Goal: Check status: Check status

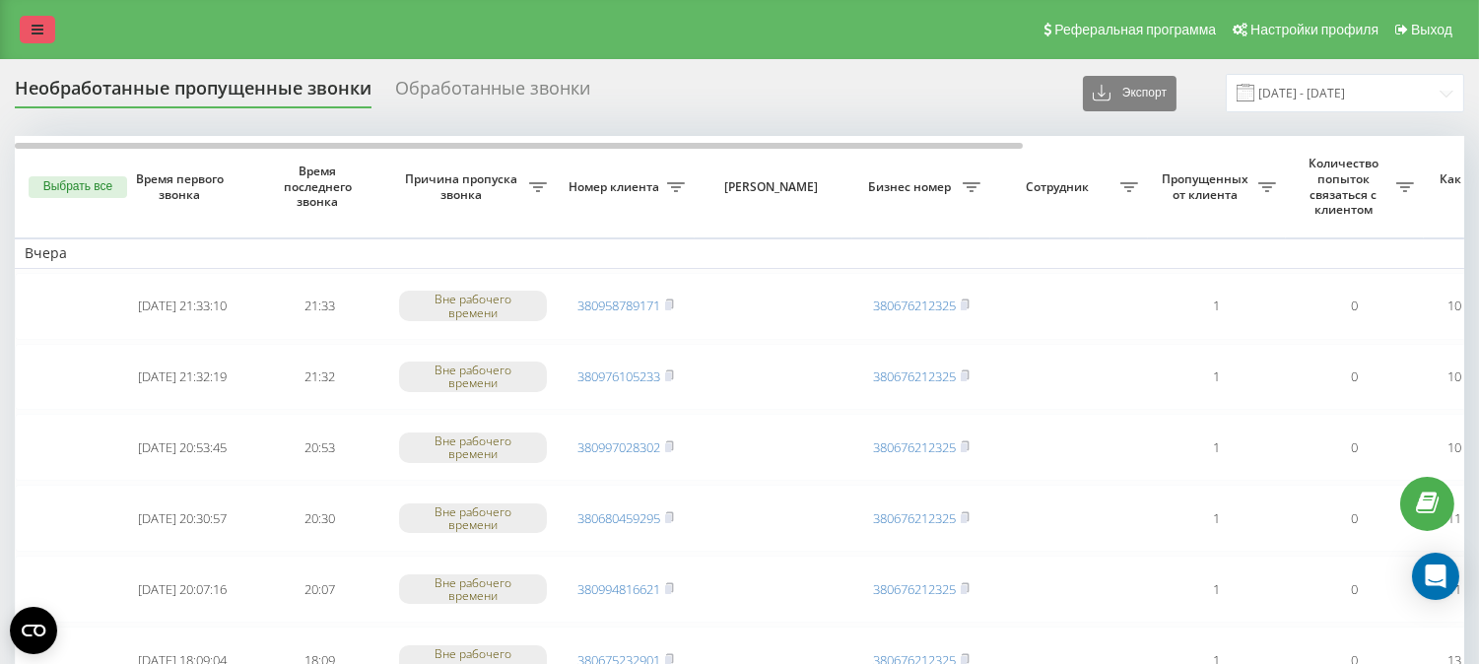
click at [37, 35] on icon at bounding box center [38, 30] width 12 height 14
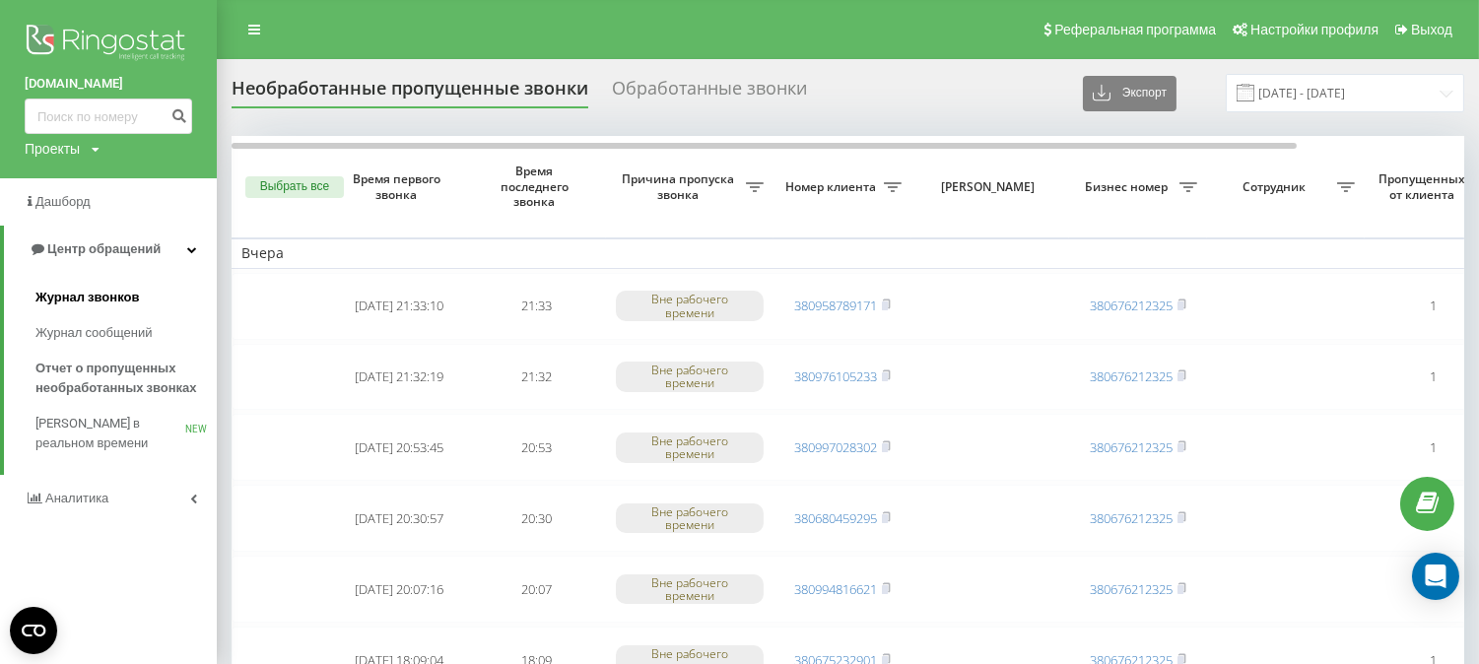
click at [70, 300] on span "Журнал звонков" at bounding box center [86, 298] width 103 height 20
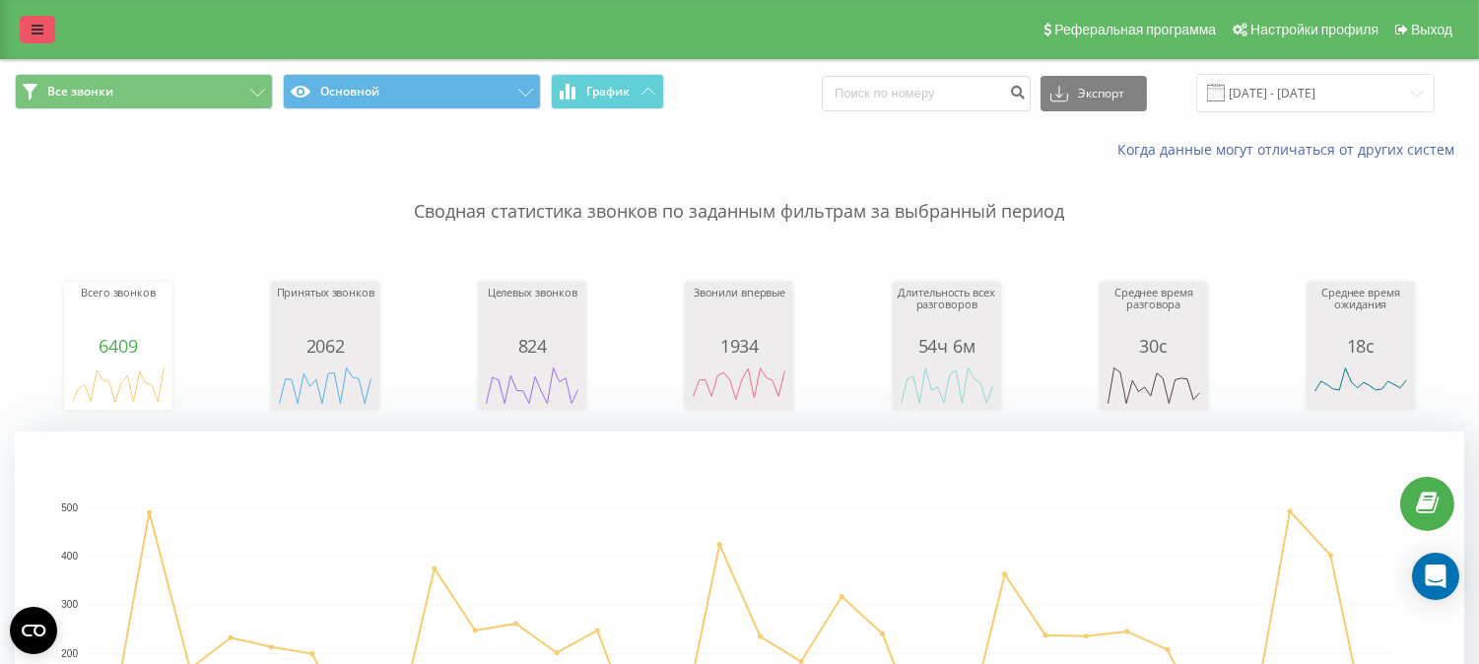
click at [40, 28] on icon at bounding box center [38, 30] width 12 height 14
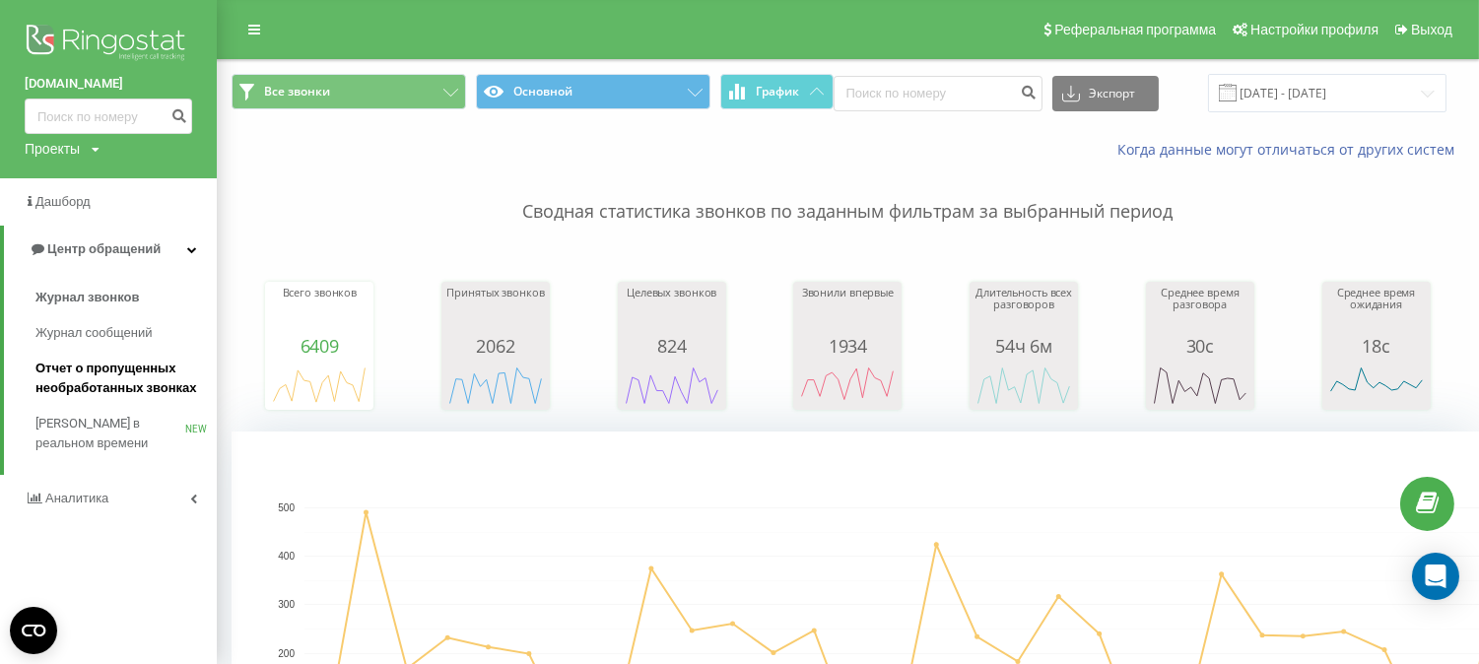
click at [85, 378] on span "Отчет о пропущенных необработанных звонках" at bounding box center [120, 378] width 171 height 39
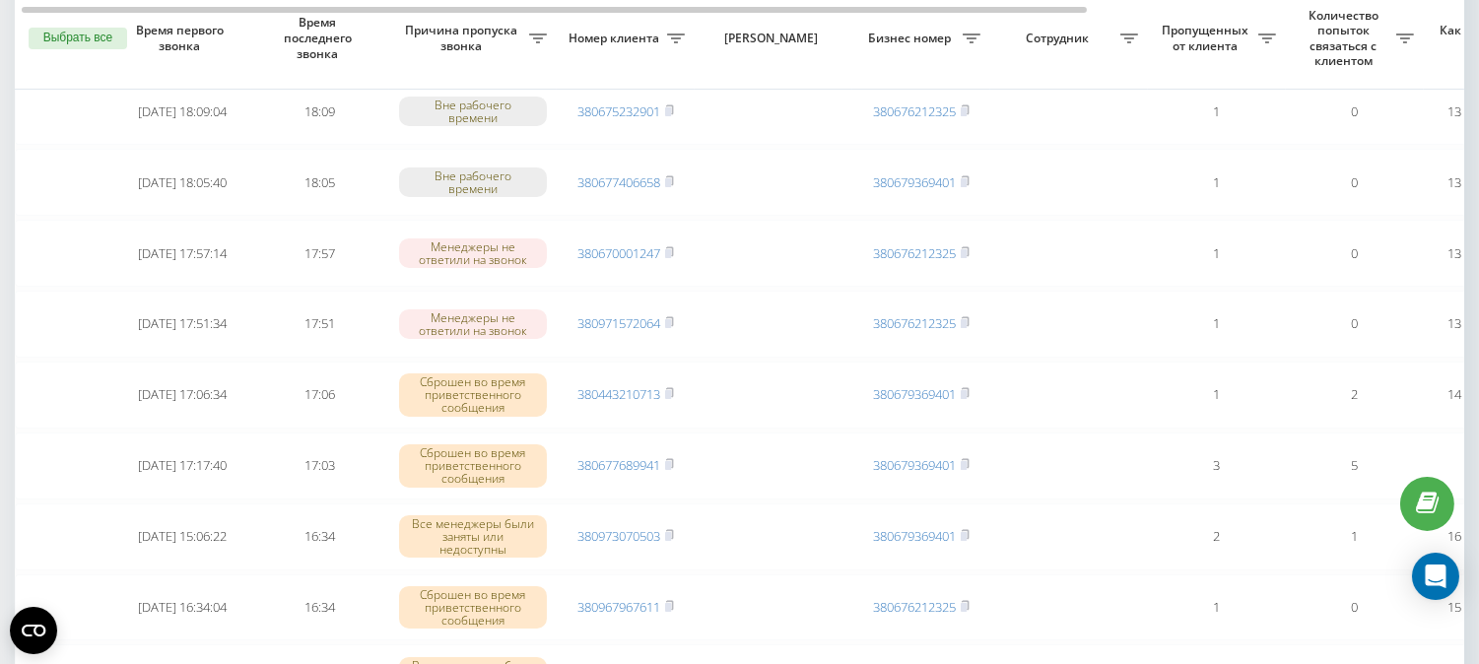
scroll to position [656, 0]
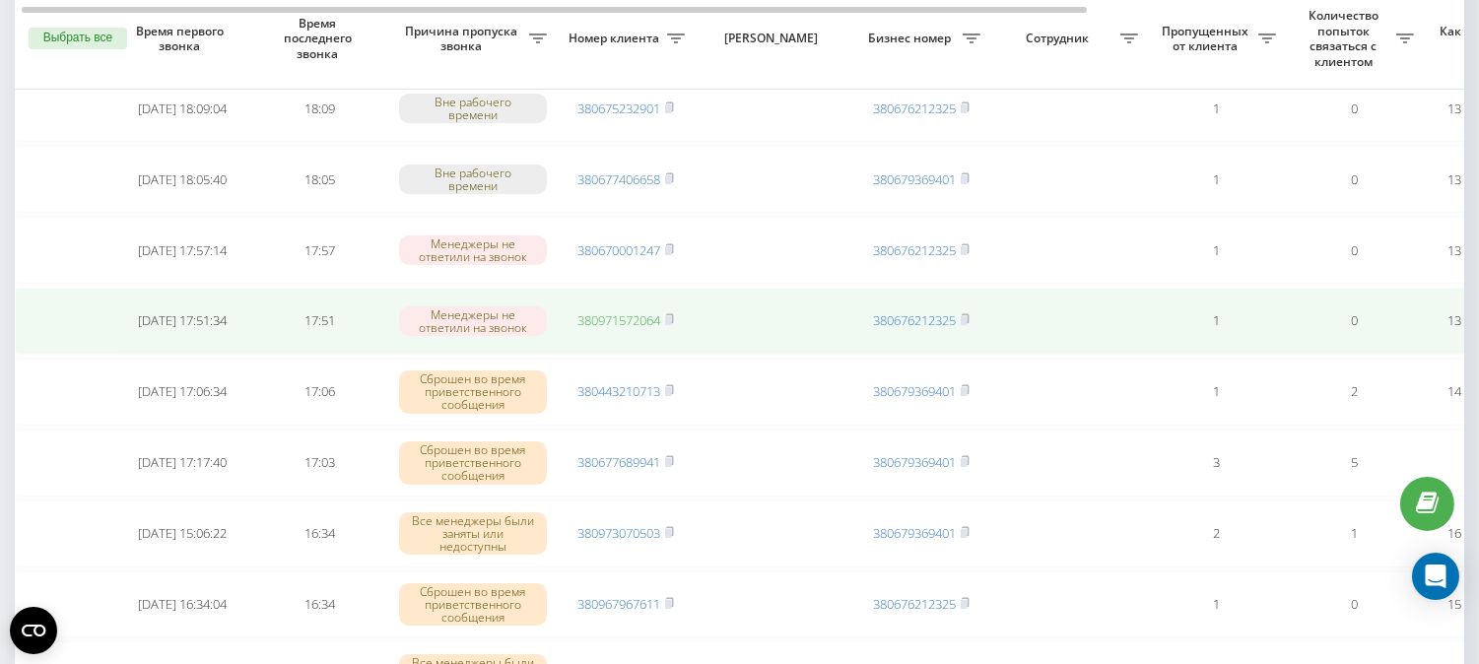
click at [614, 311] on link "380971572064" at bounding box center [619, 320] width 83 height 18
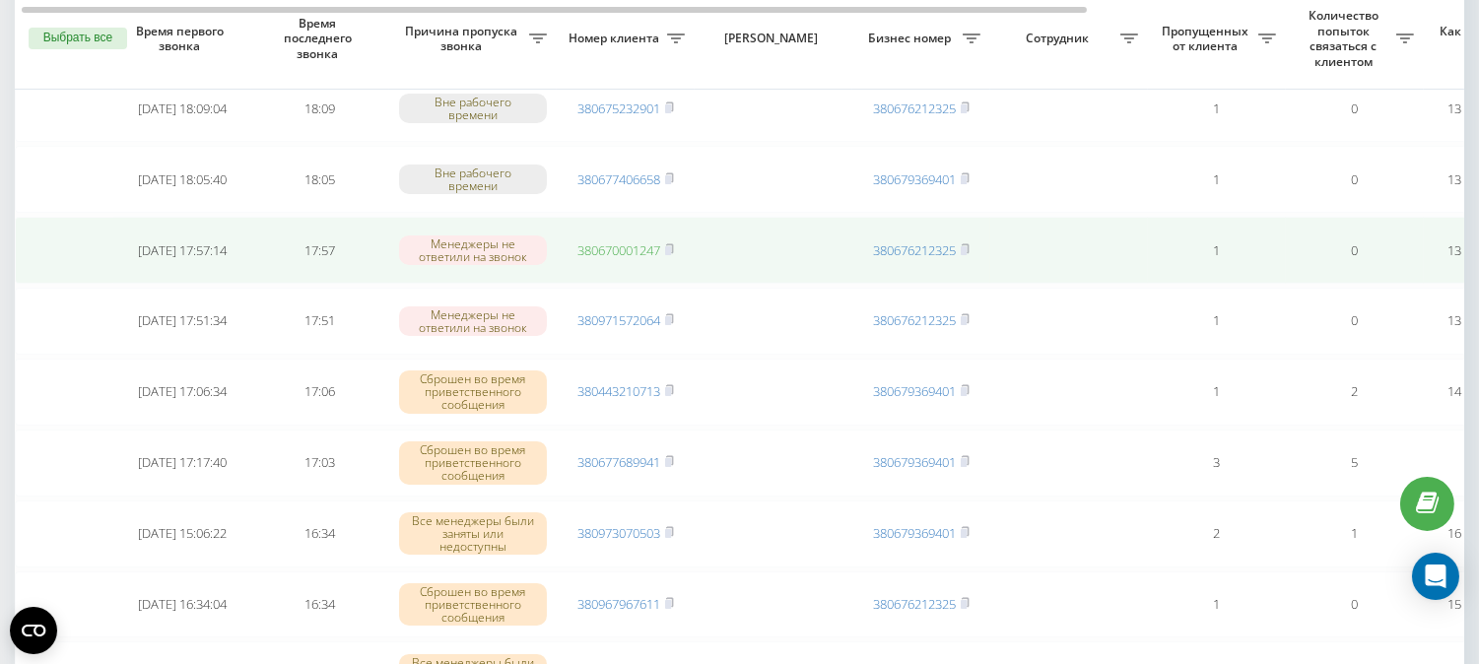
click at [635, 242] on link "380670001247" at bounding box center [619, 250] width 83 height 18
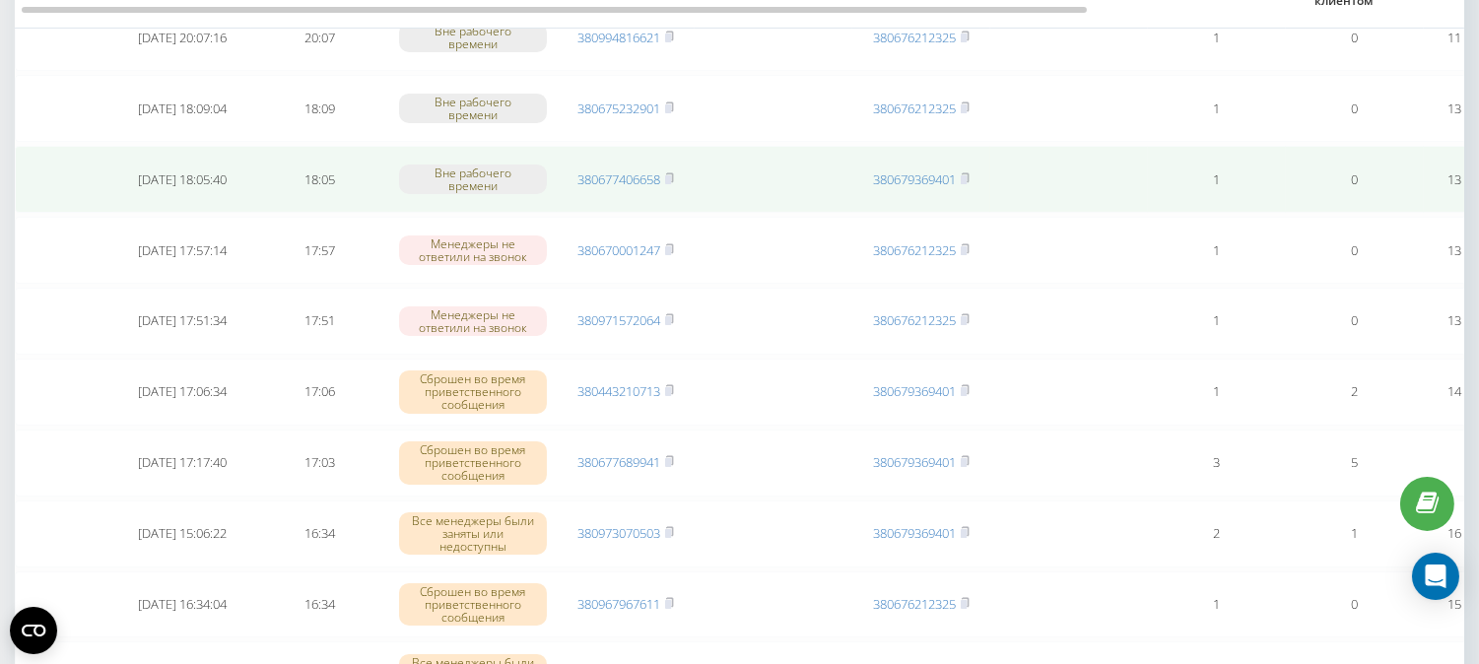
scroll to position [547, 0]
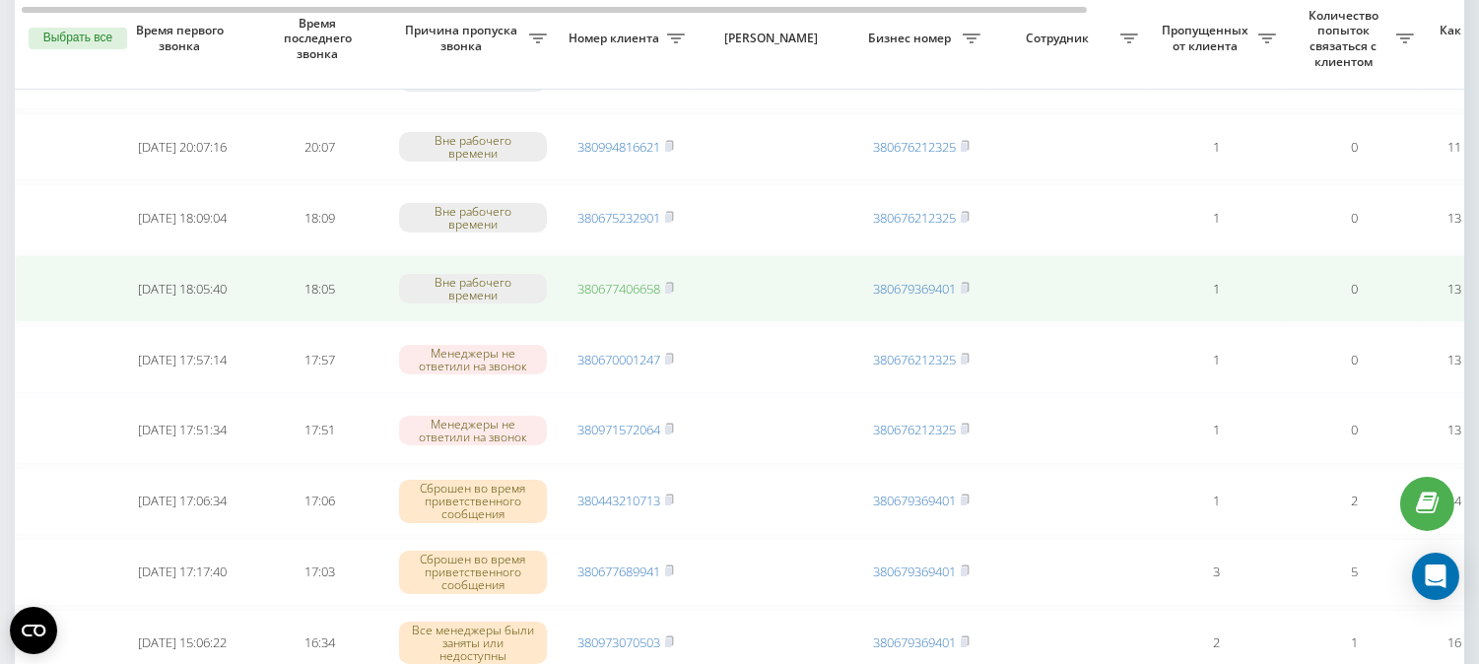
click at [598, 280] on link "380677406658" at bounding box center [619, 289] width 83 height 18
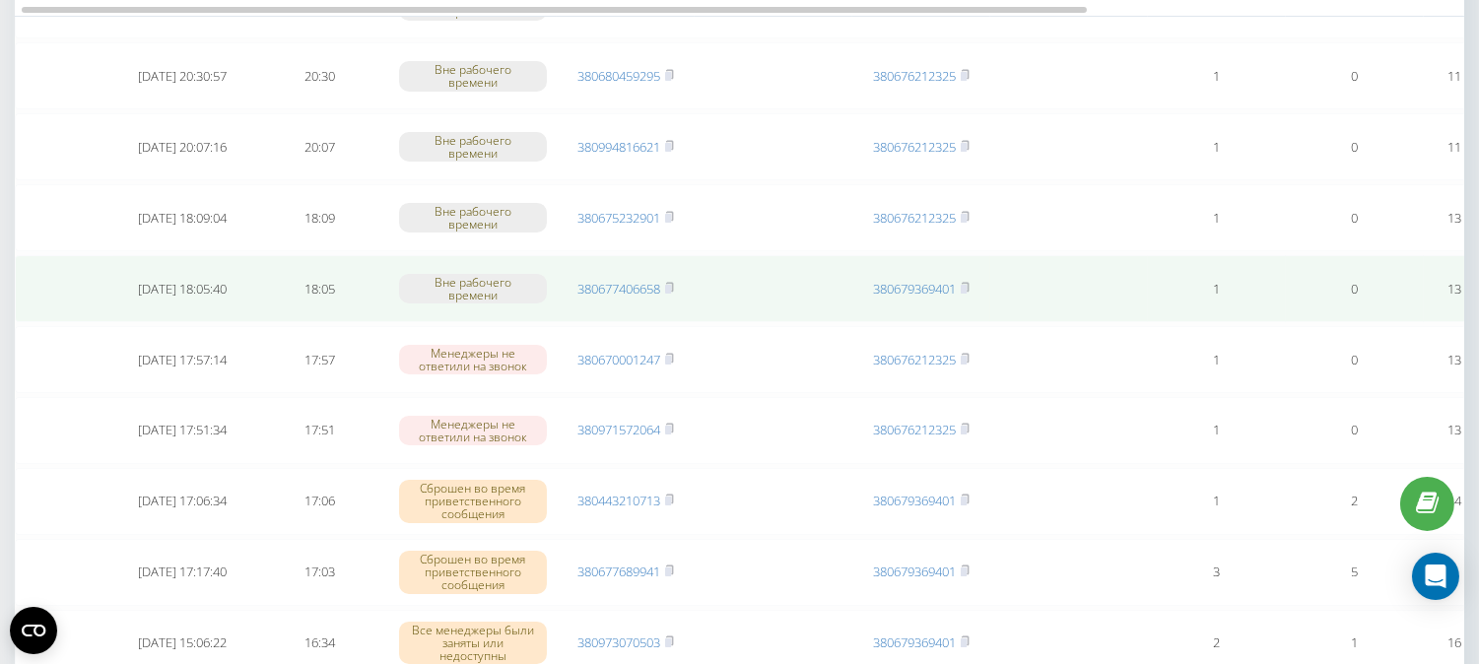
scroll to position [438, 0]
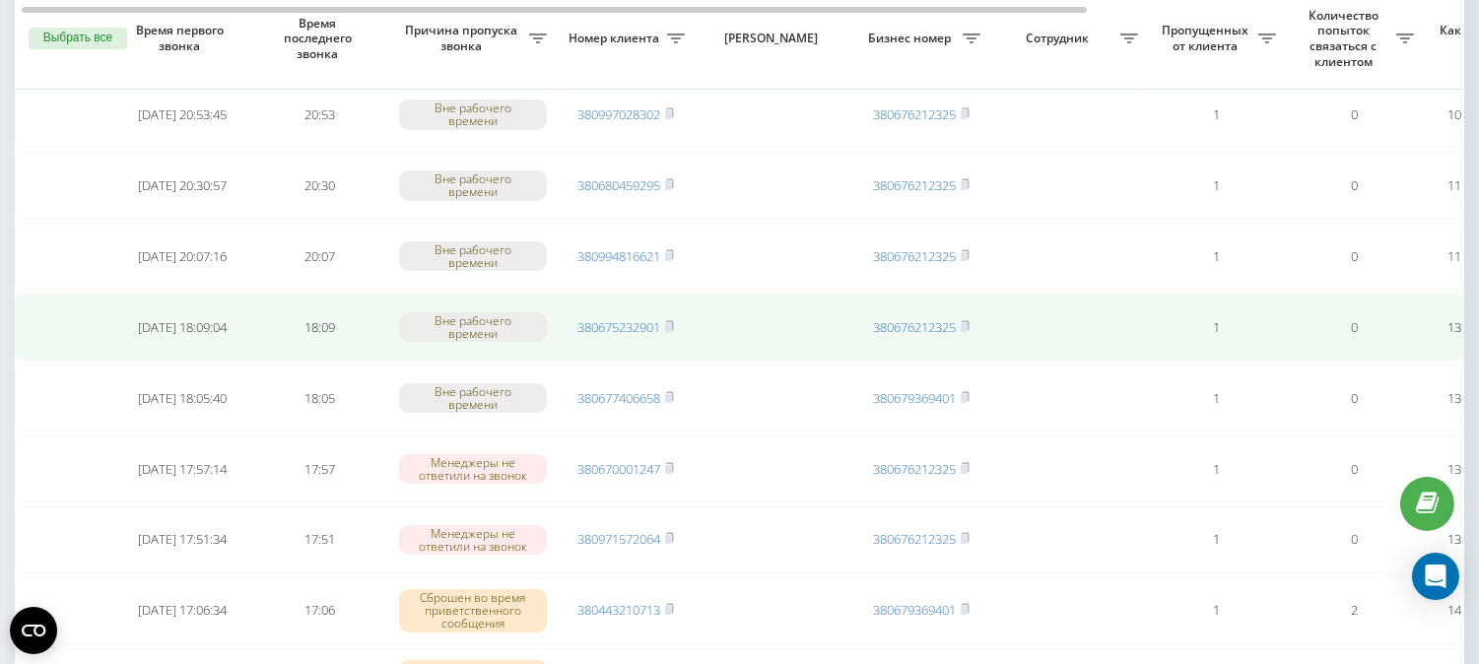
click at [605, 311] on td "380675232901" at bounding box center [626, 327] width 138 height 67
click at [613, 322] on link "380675232901" at bounding box center [619, 327] width 83 height 18
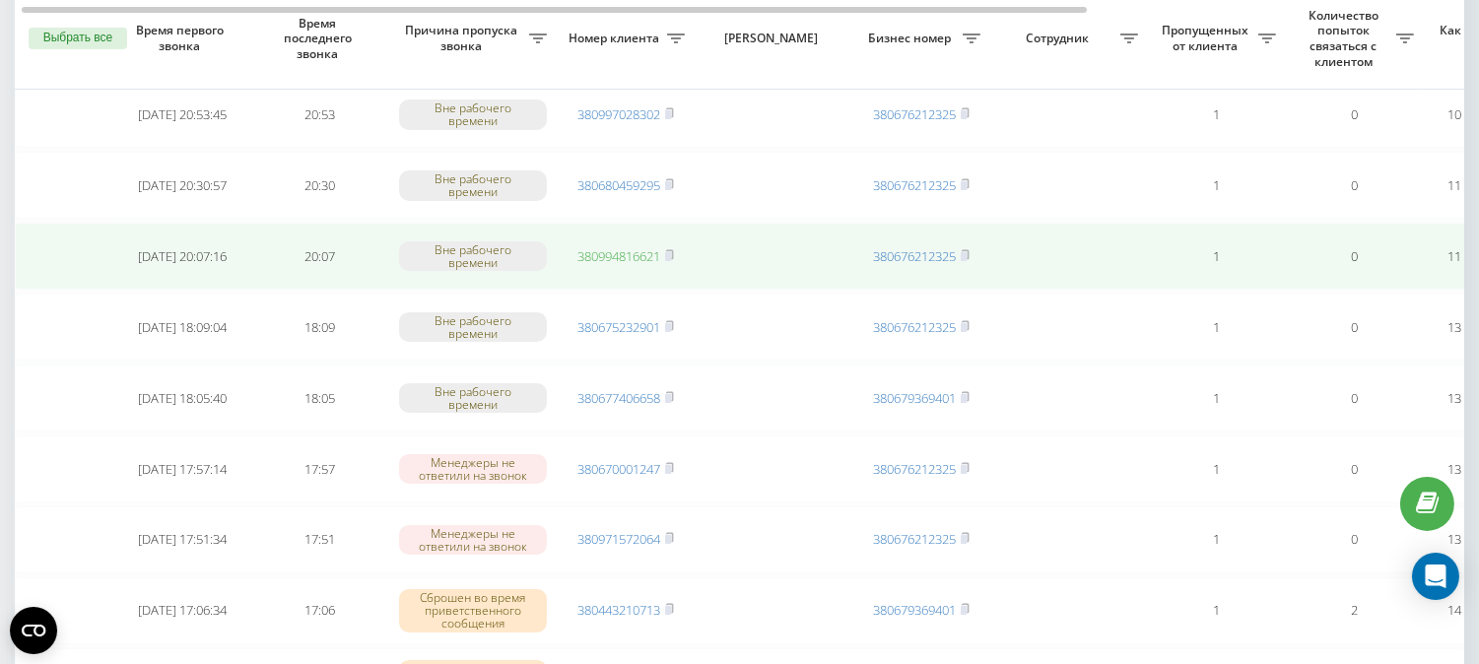
click at [597, 256] on link "380994816621" at bounding box center [619, 256] width 83 height 18
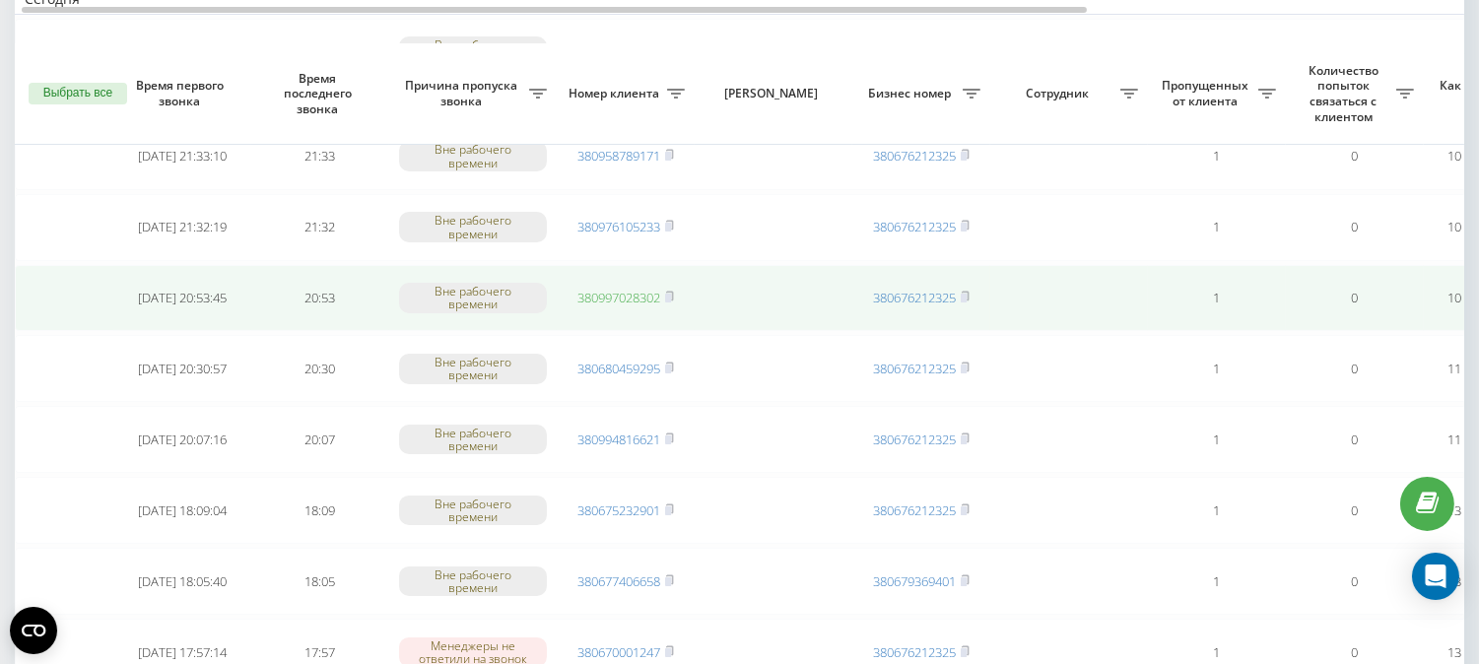
scroll to position [219, 0]
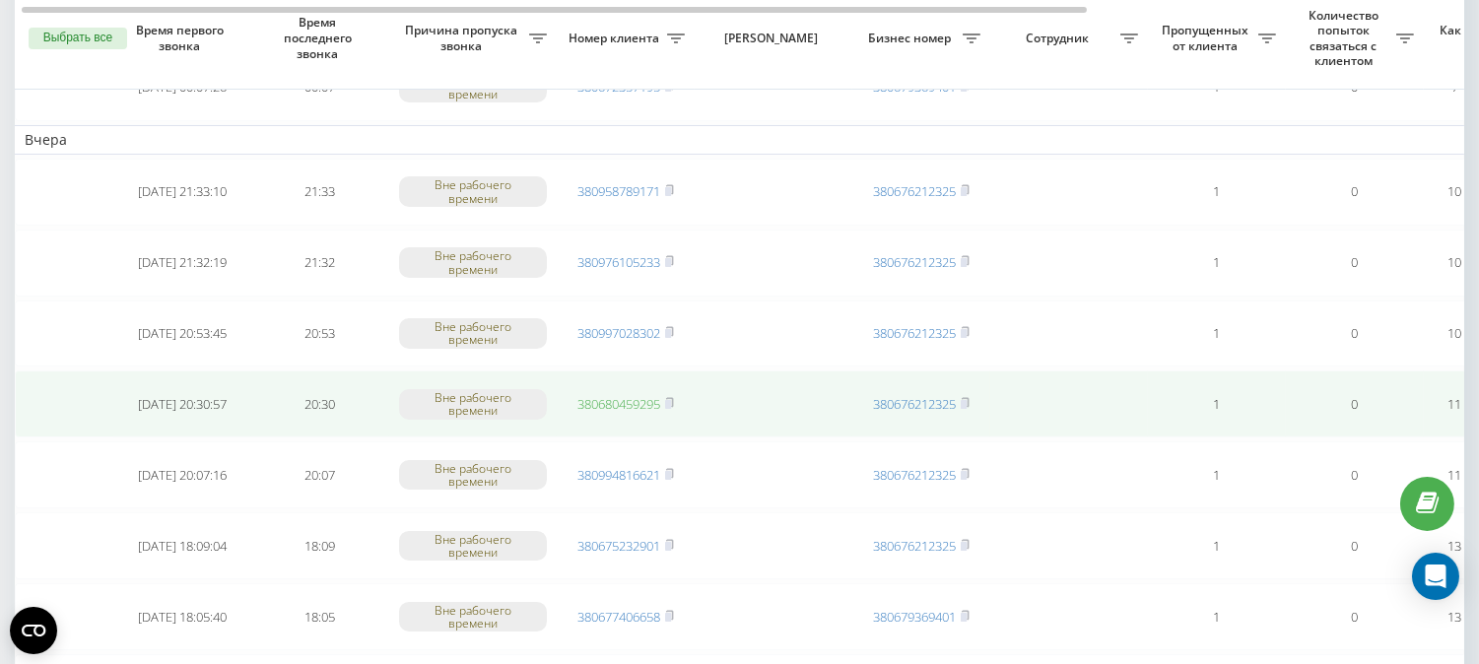
click at [619, 404] on link "380680459295" at bounding box center [619, 404] width 83 height 18
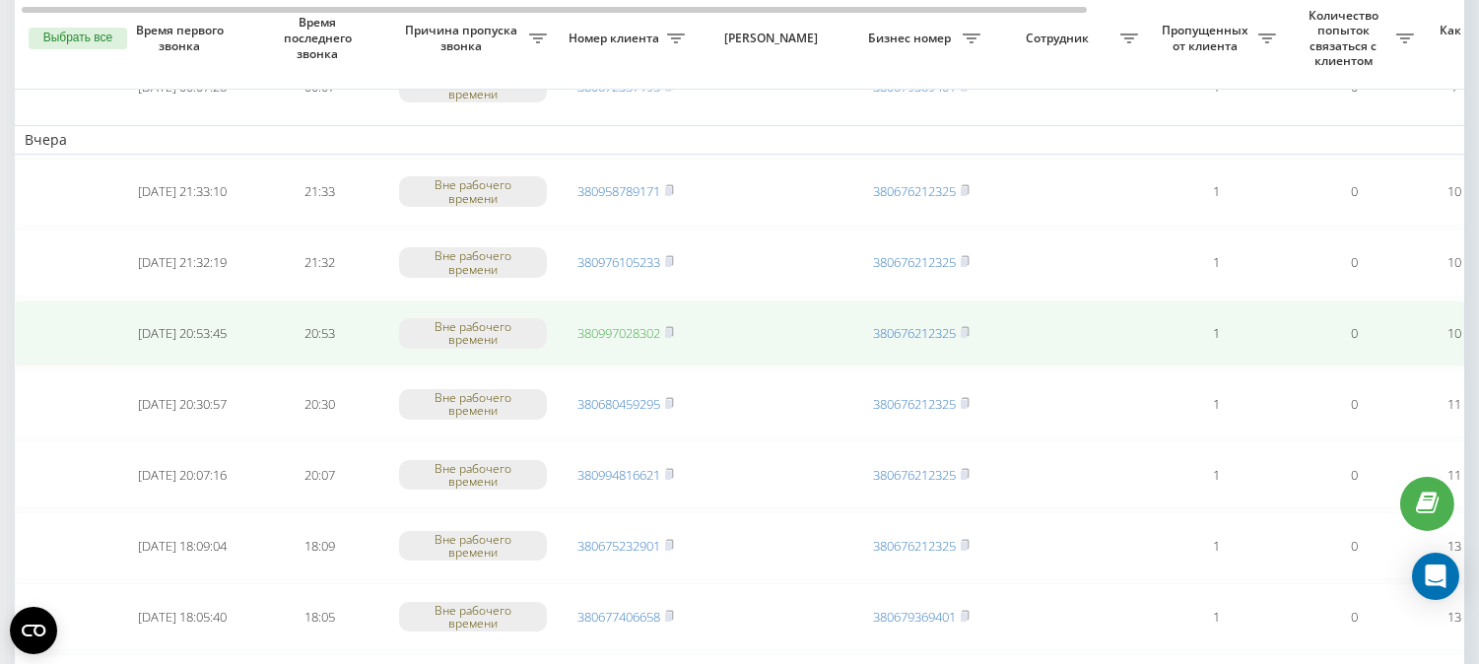
click at [618, 326] on link "380997028302" at bounding box center [619, 333] width 83 height 18
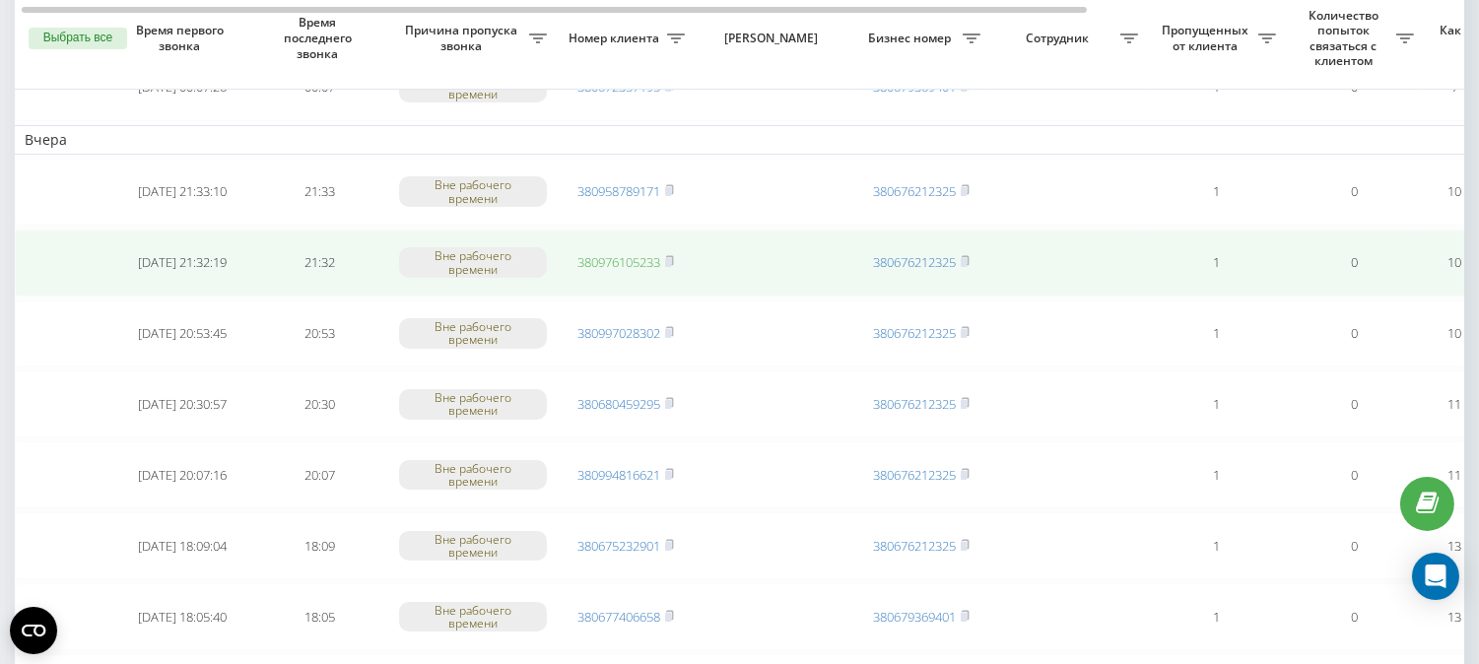
click at [611, 253] on link "380976105233" at bounding box center [619, 262] width 83 height 18
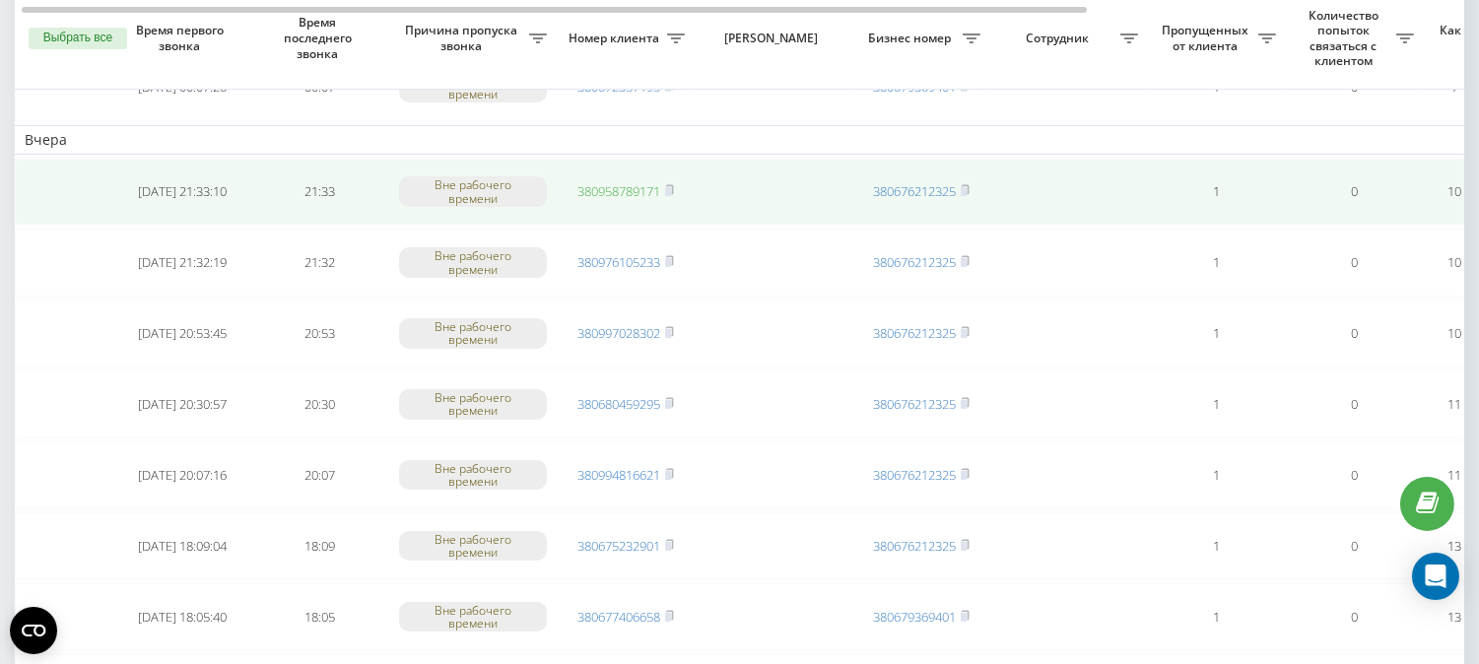
click at [646, 193] on link "380958789171" at bounding box center [619, 191] width 83 height 18
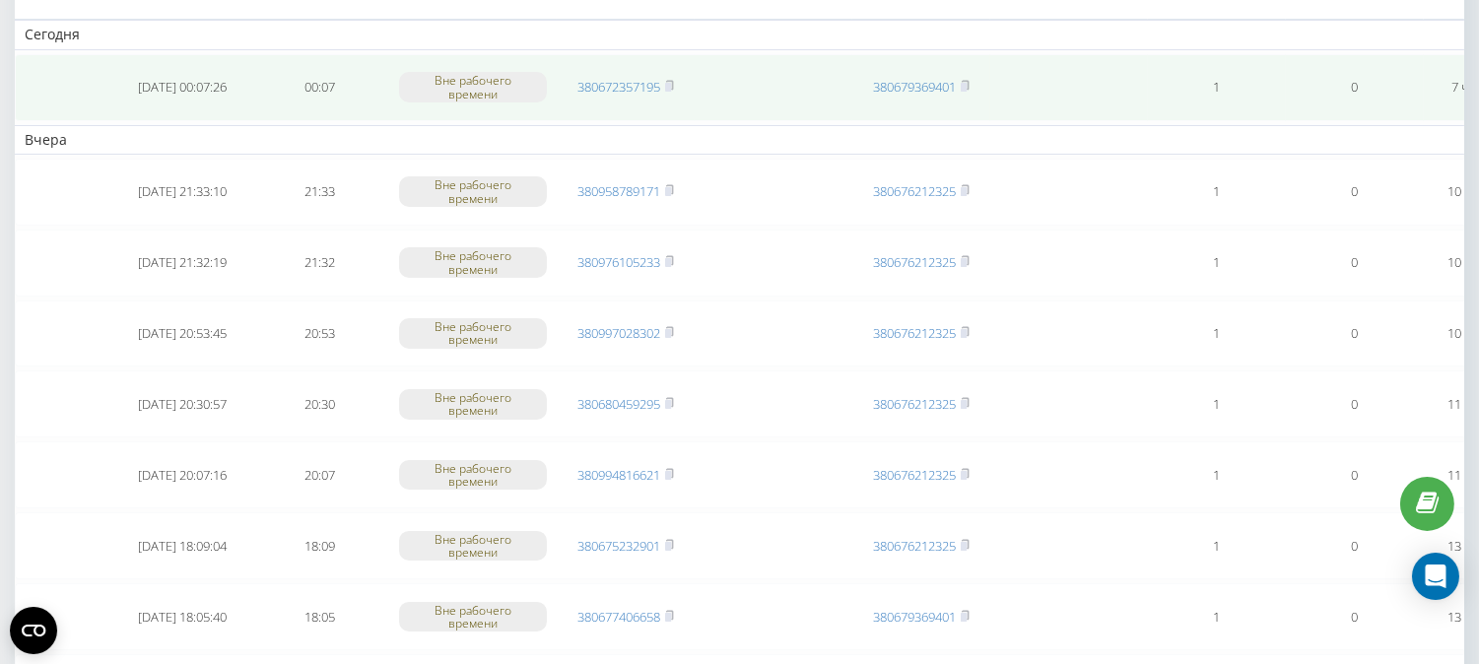
scroll to position [0, 0]
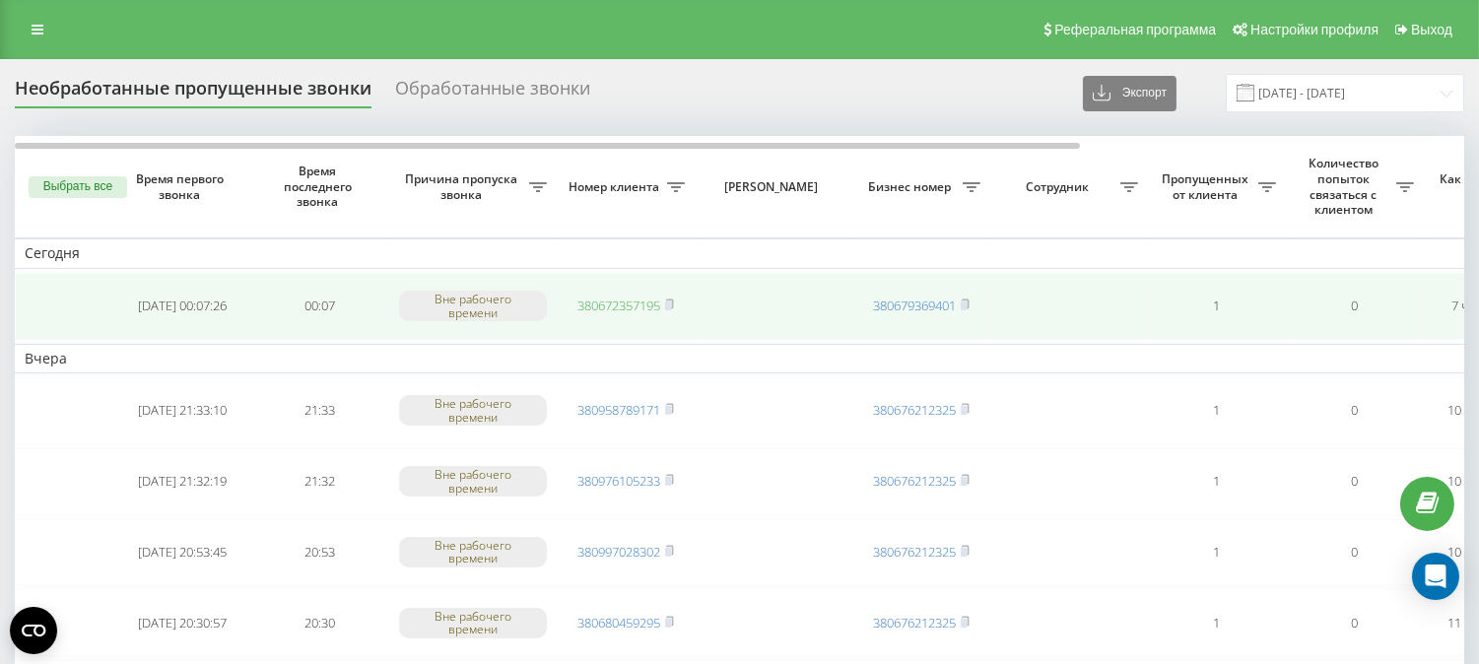
click at [604, 303] on link "380672357195" at bounding box center [619, 306] width 83 height 18
